Goal: Communication & Community: Answer question/provide support

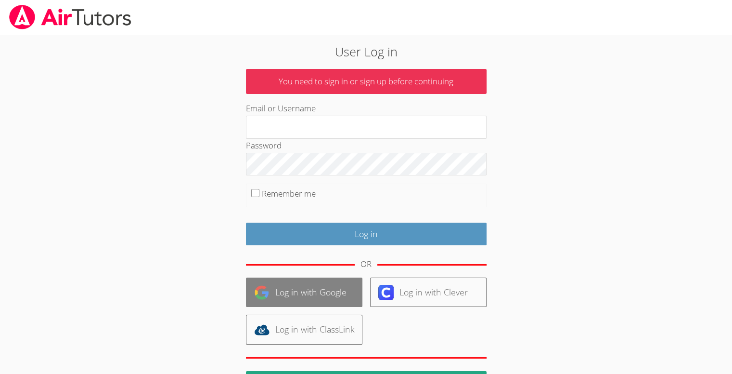
click at [263, 291] on img at bounding box center [261, 292] width 15 height 15
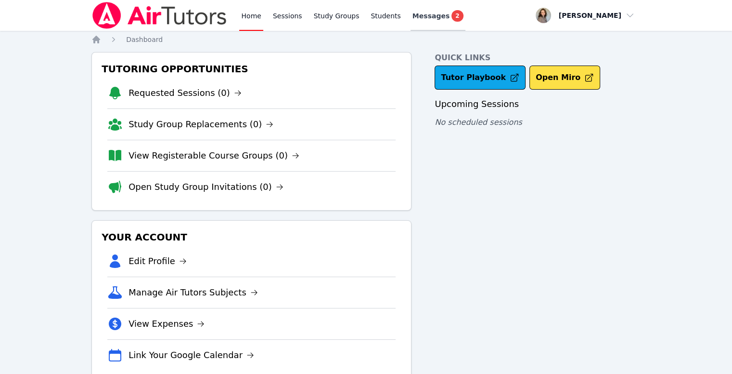
click at [418, 20] on span "Messages" at bounding box center [431, 16] width 37 height 10
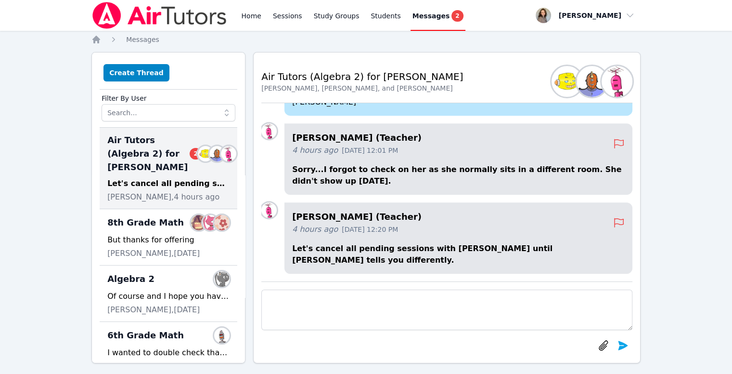
click at [329, 293] on textarea at bounding box center [446, 309] width 371 height 40
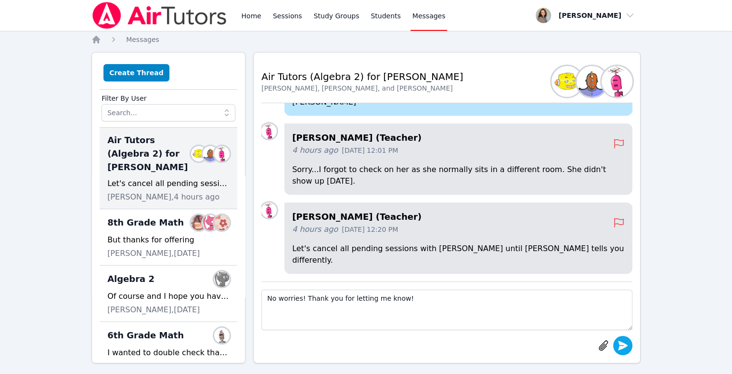
type textarea "No worries! Thank you for letting me know!"
click at [628, 346] on icon "submit" at bounding box center [623, 346] width 12 height 12
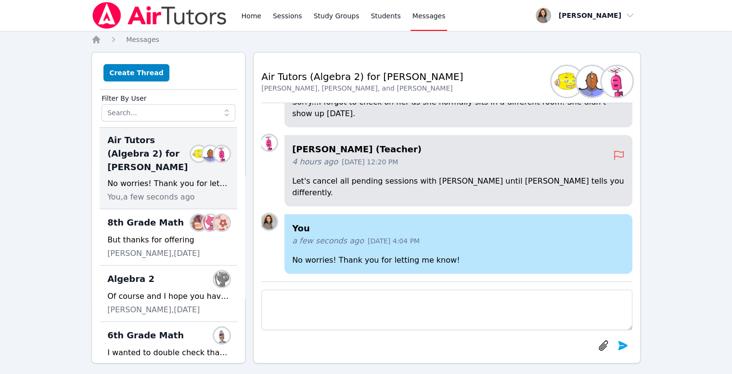
scroll to position [52, 0]
